Goal: Navigation & Orientation: Find specific page/section

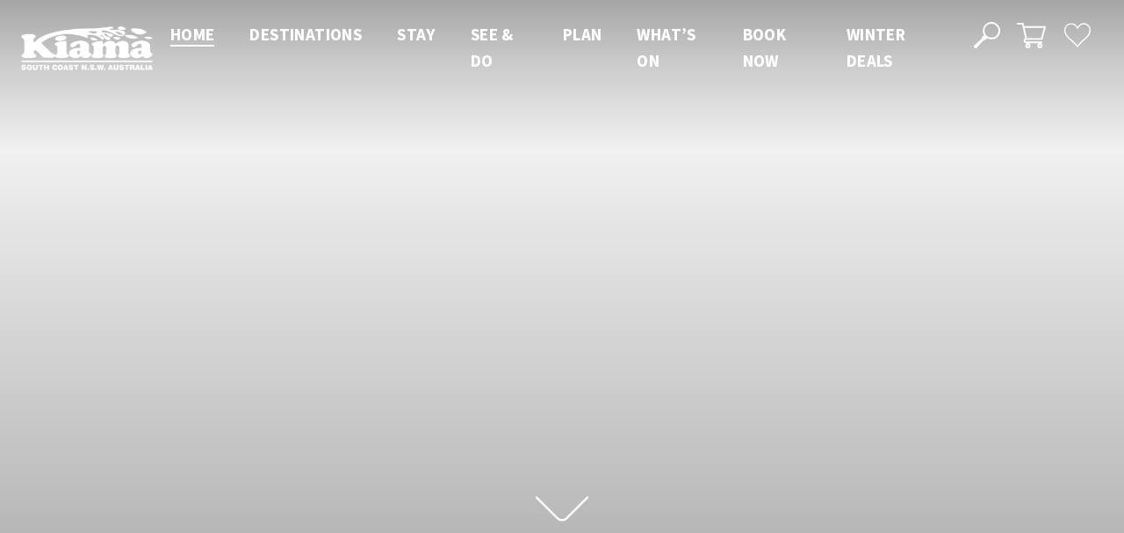
scroll to position [1, 1111]
click at [198, 35] on span "Home" at bounding box center [192, 34] width 45 height 21
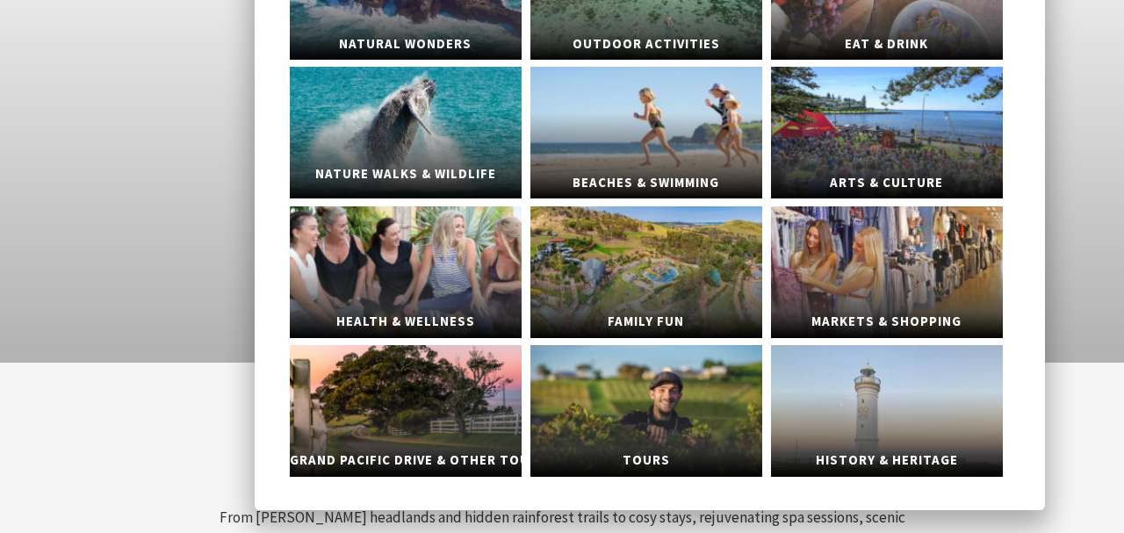
scroll to position [237, 0]
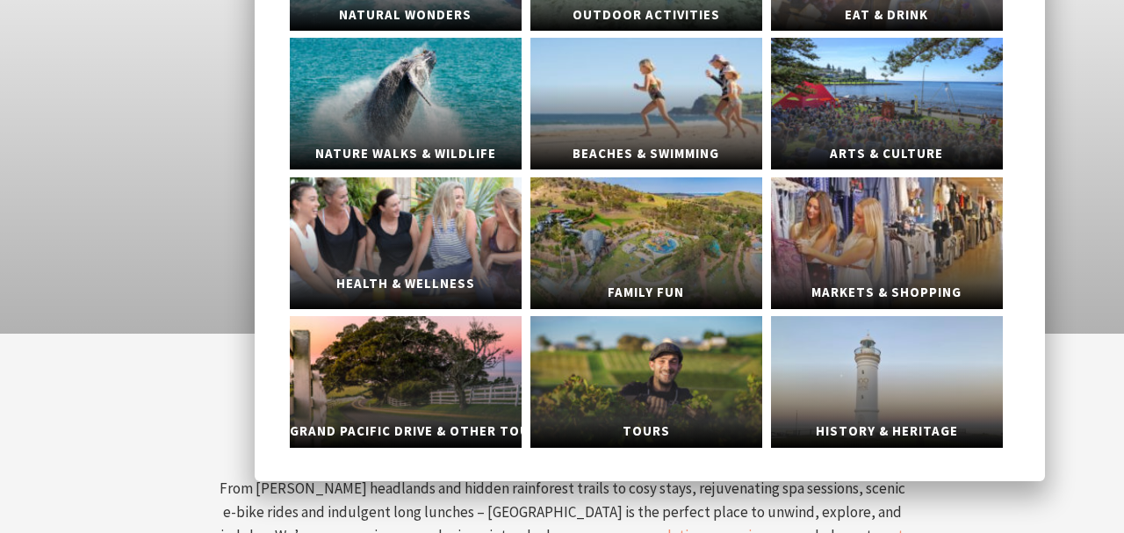
click at [407, 248] on link "Health & Wellness" at bounding box center [406, 243] width 232 height 132
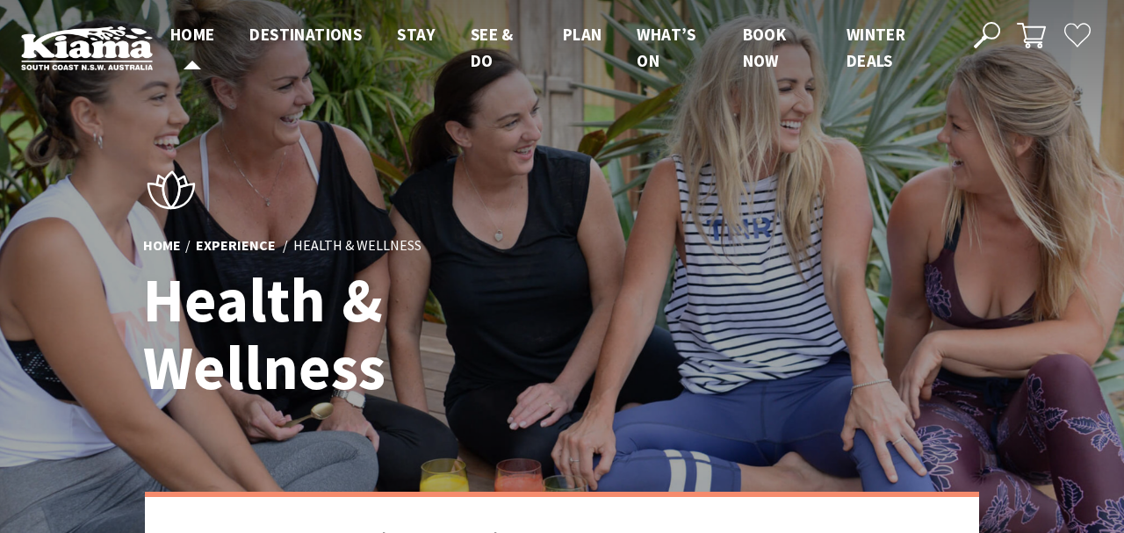
click at [198, 39] on span "Home" at bounding box center [192, 34] width 45 height 21
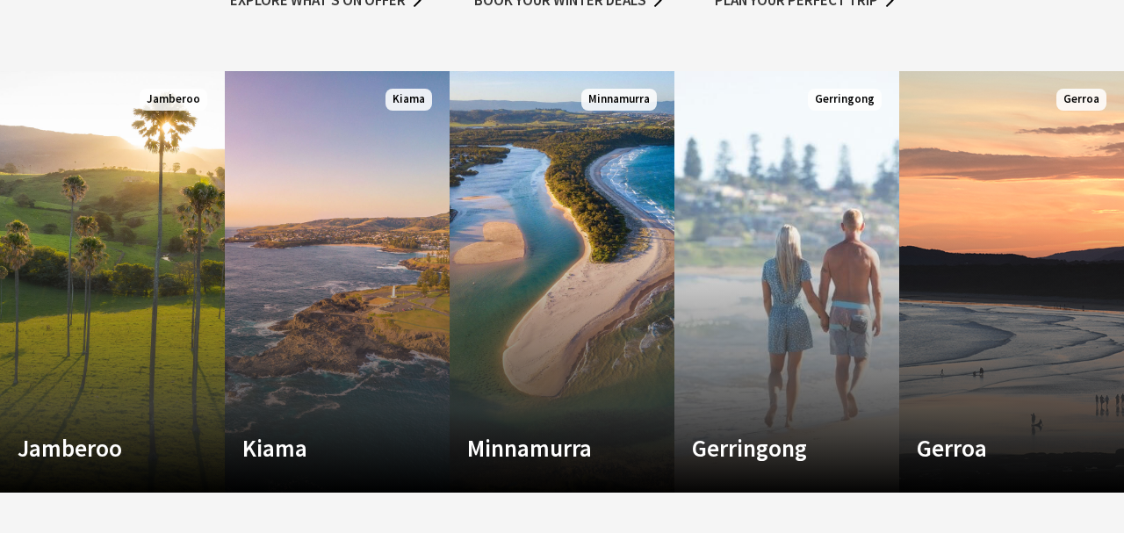
scroll to position [1117, 0]
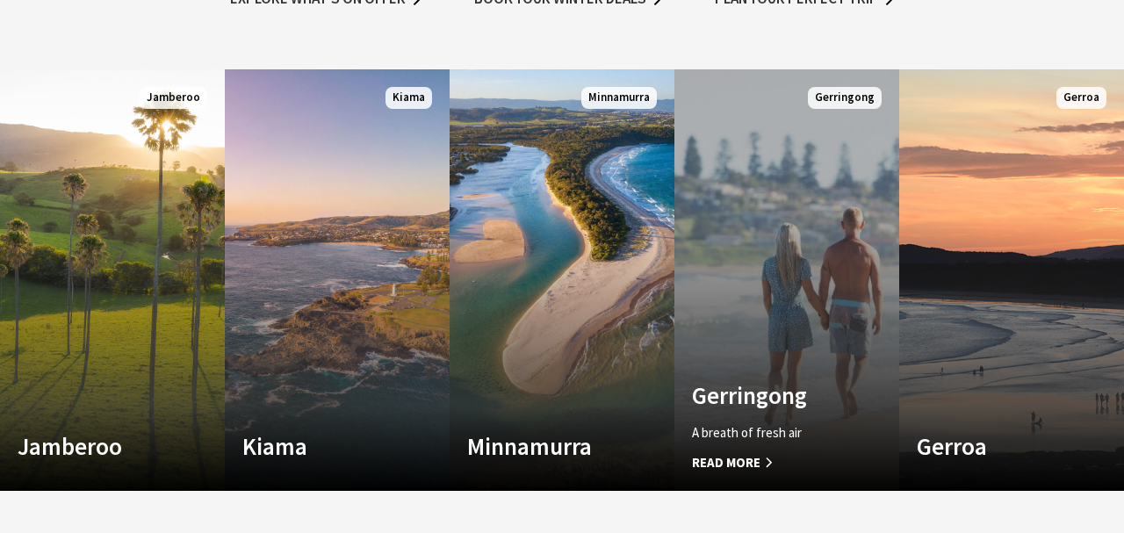
click at [811, 134] on link "Custom Image Used Gerringong A breath of fresh air Read More Gerringong" at bounding box center [786, 279] width 225 height 421
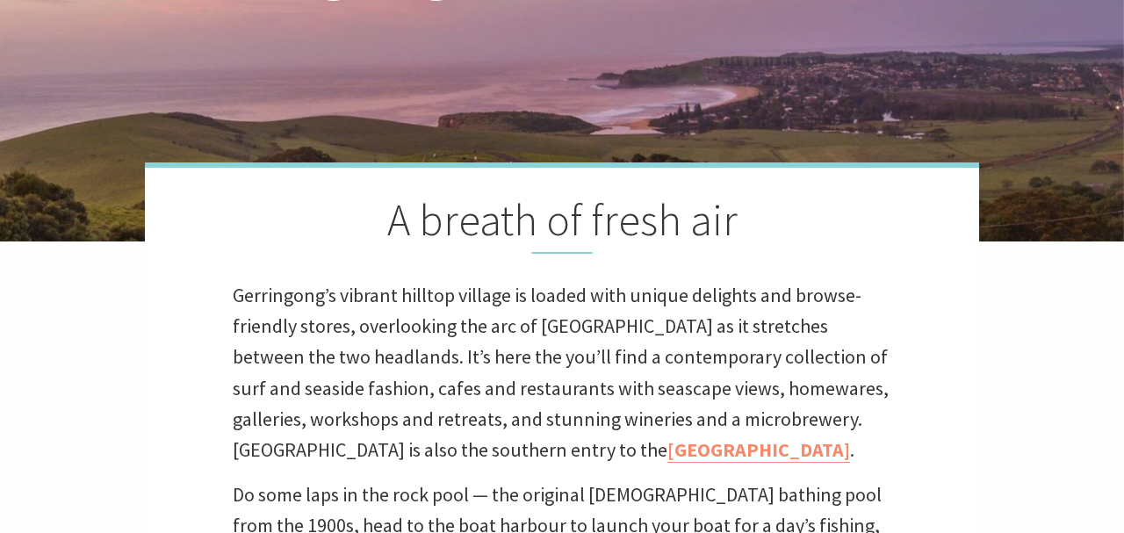
scroll to position [279, 0]
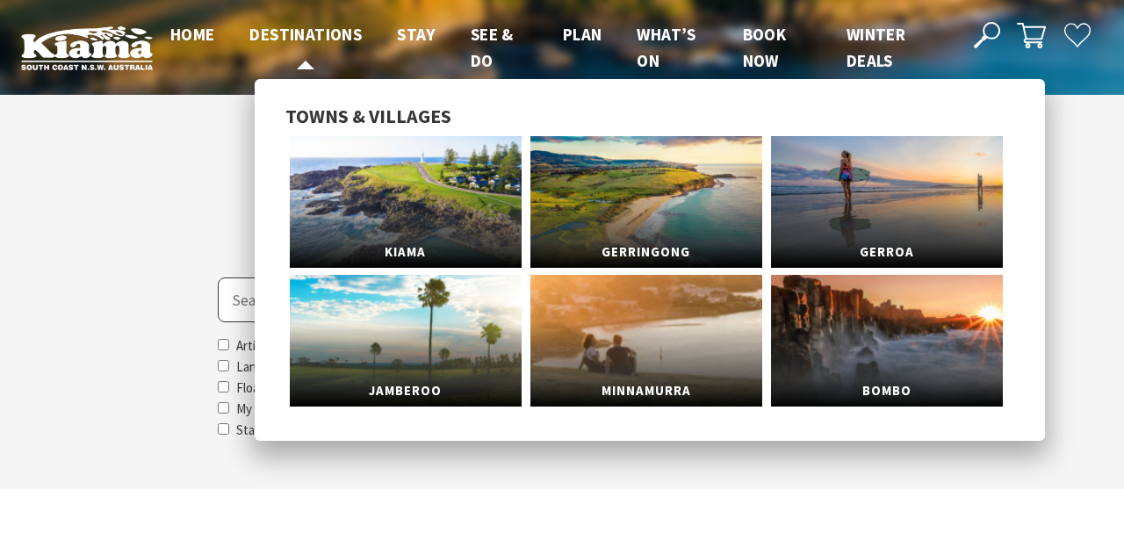
click at [323, 32] on span "Destinations" at bounding box center [305, 34] width 112 height 21
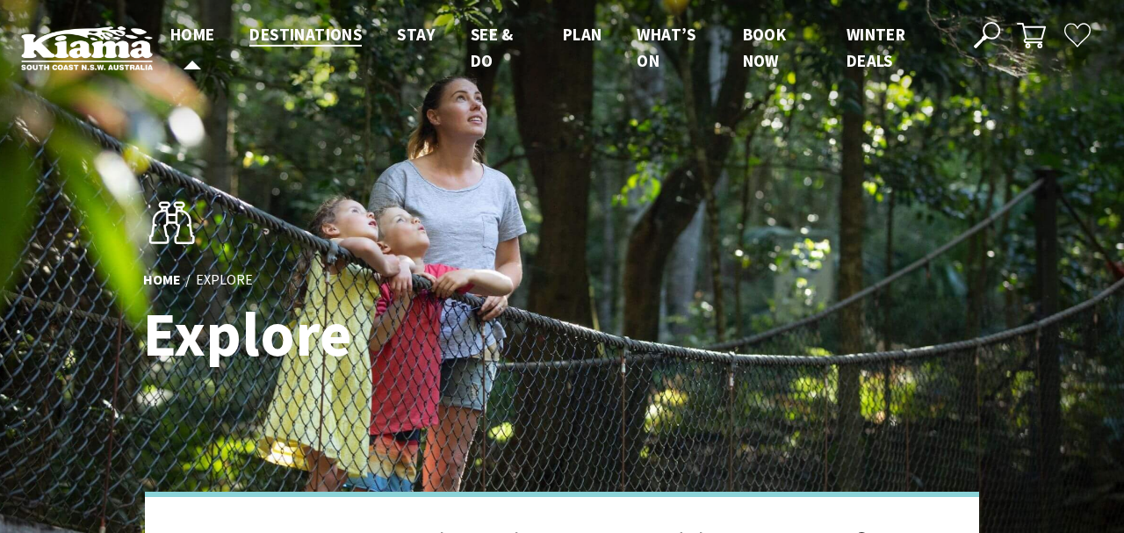
click at [187, 30] on span "Home" at bounding box center [192, 34] width 45 height 21
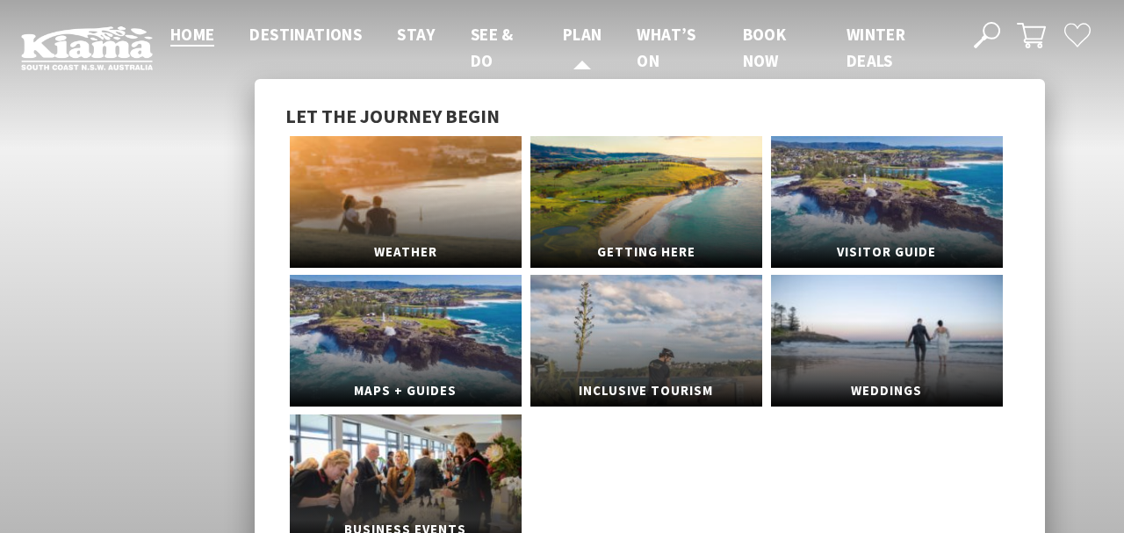
scroll to position [277, 1111]
click at [864, 178] on link "Visitor Guide" at bounding box center [887, 202] width 232 height 132
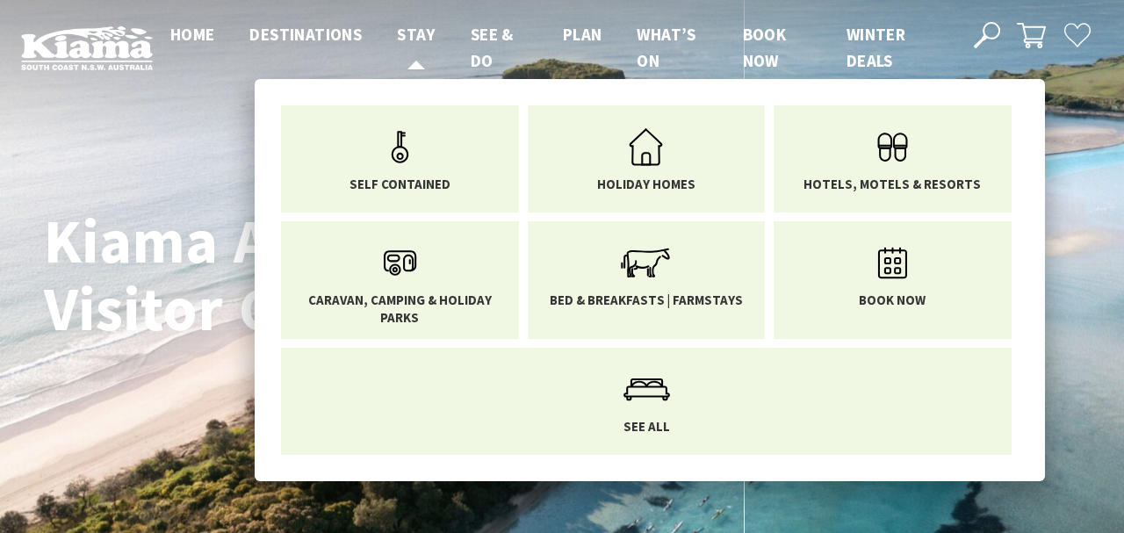
click at [415, 28] on span "Stay" at bounding box center [416, 34] width 39 height 21
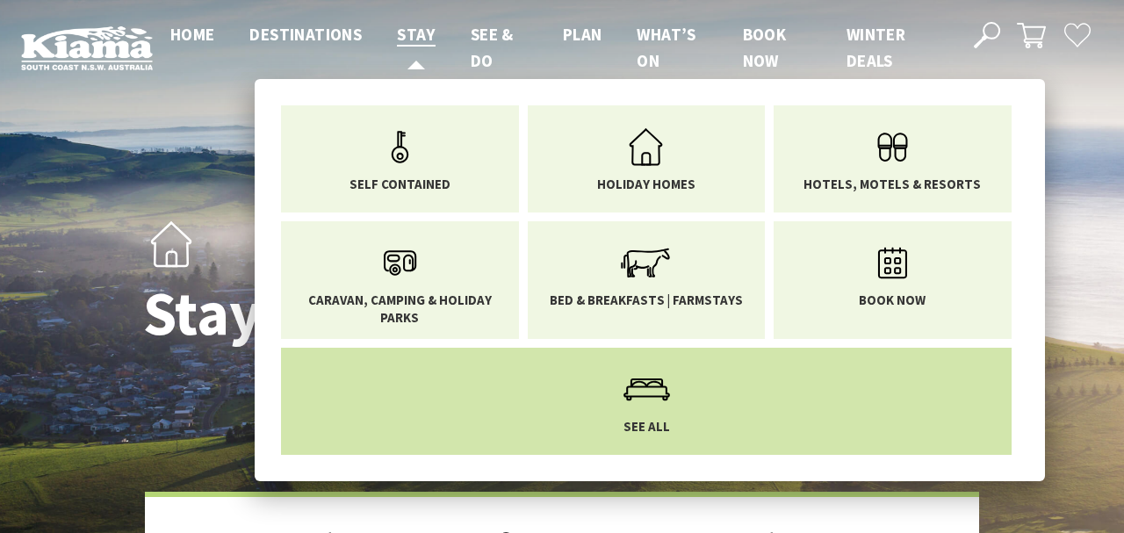
click at [644, 402] on icon "Main Menu" at bounding box center [646, 389] width 57 height 57
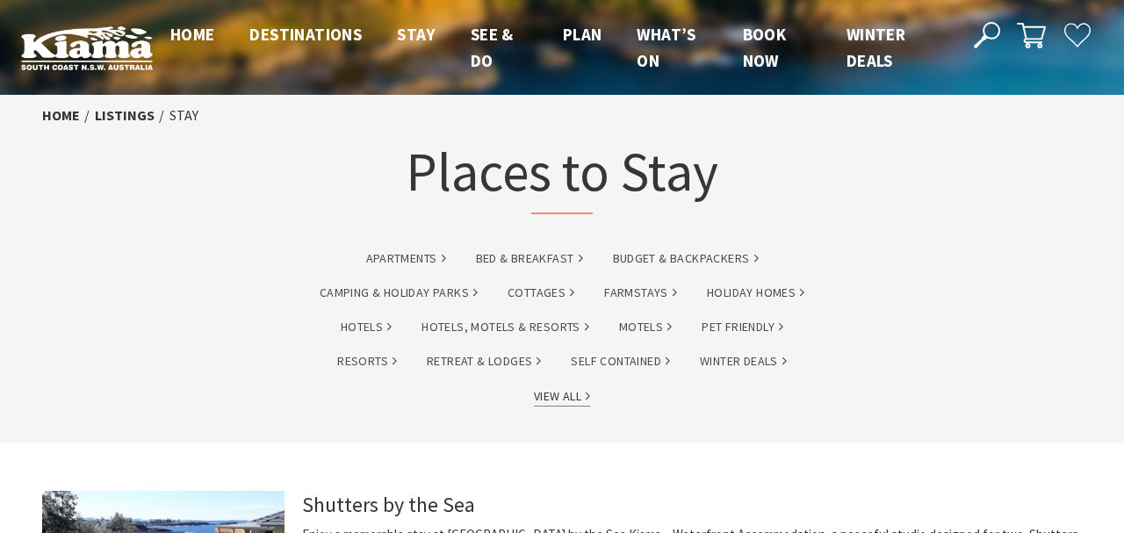
click at [556, 392] on link "View All" at bounding box center [562, 396] width 56 height 20
click at [67, 114] on link "Home" at bounding box center [61, 115] width 38 height 18
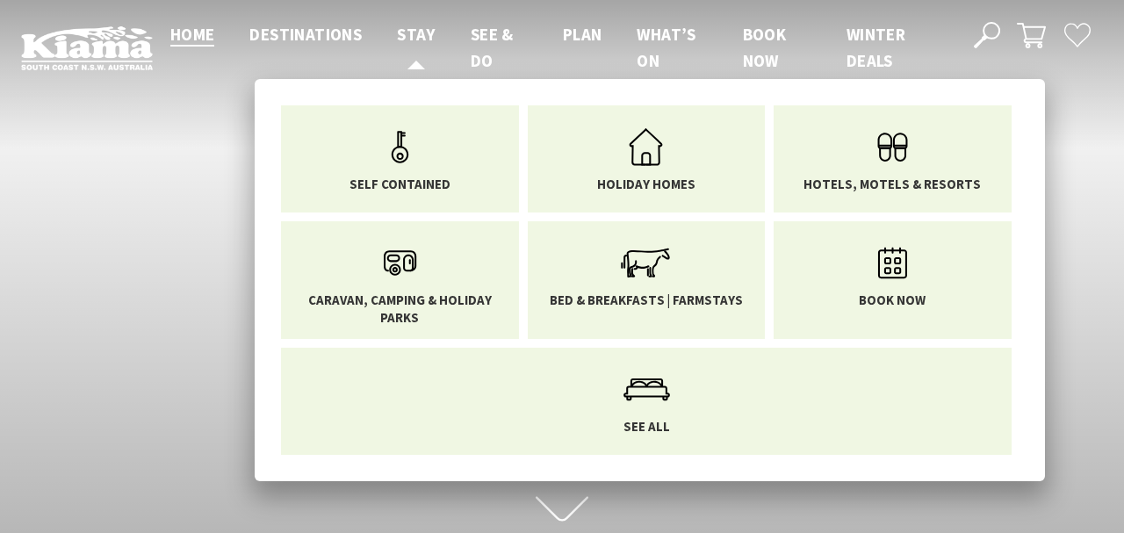
scroll to position [277, 1111]
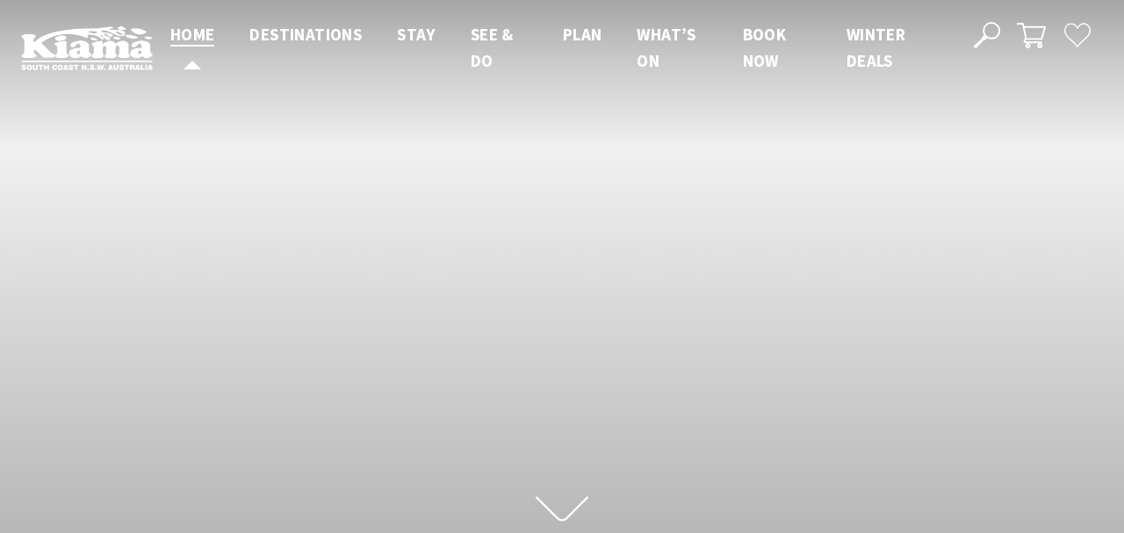
click at [192, 32] on span "Home" at bounding box center [192, 34] width 45 height 21
click at [191, 26] on span "Home" at bounding box center [192, 34] width 45 height 21
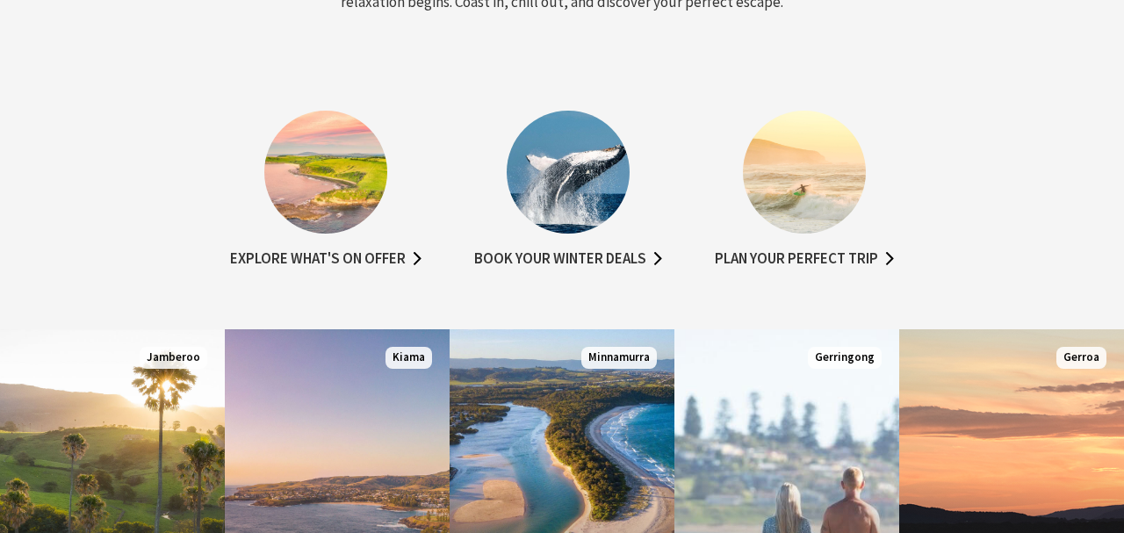
scroll to position [868, 0]
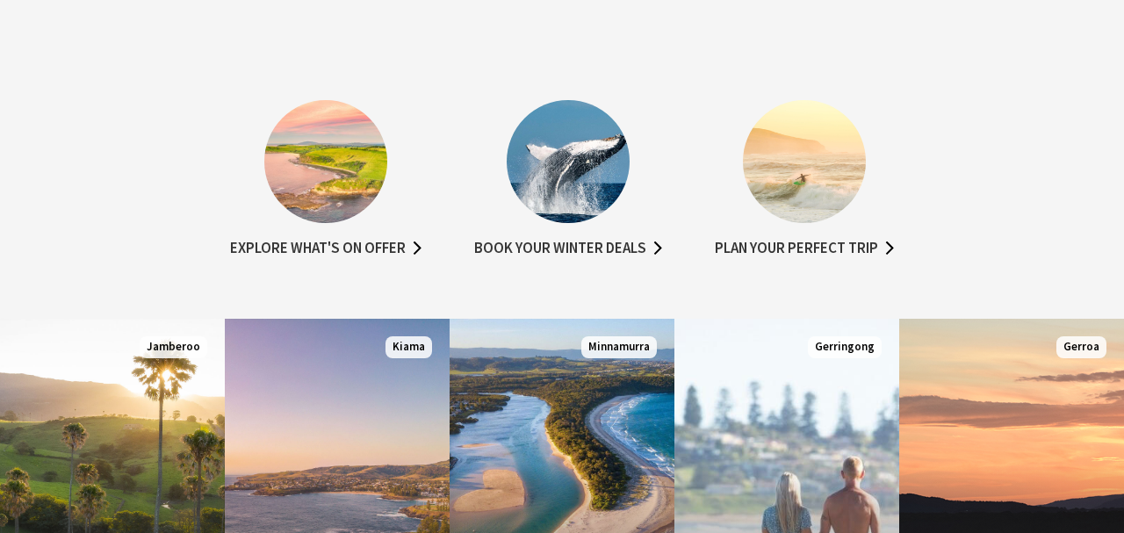
click at [810, 162] on img at bounding box center [804, 161] width 123 height 123
click at [826, 244] on link "Plan your perfect trip" at bounding box center [804, 248] width 179 height 25
